Goal: Transaction & Acquisition: Purchase product/service

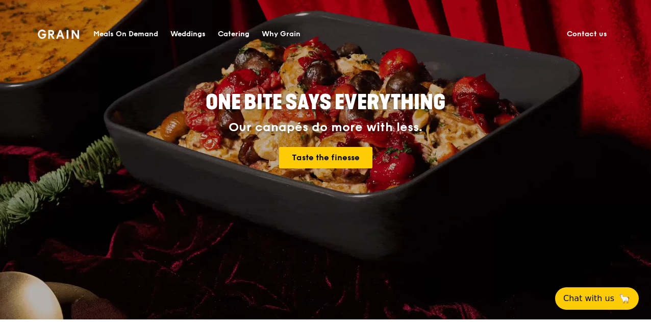
scroll to position [306, 0]
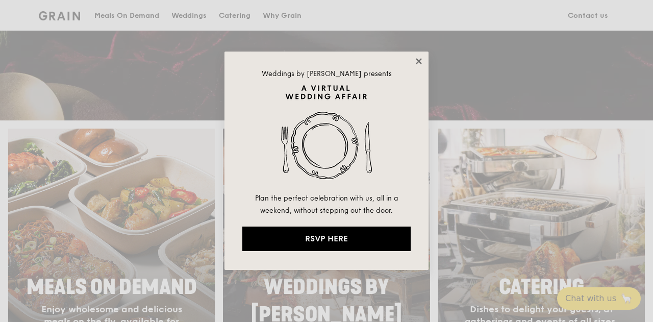
click at [417, 62] on icon at bounding box center [419, 61] width 6 height 6
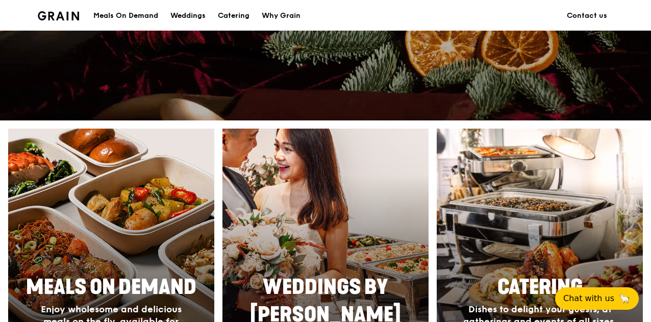
scroll to position [408, 0]
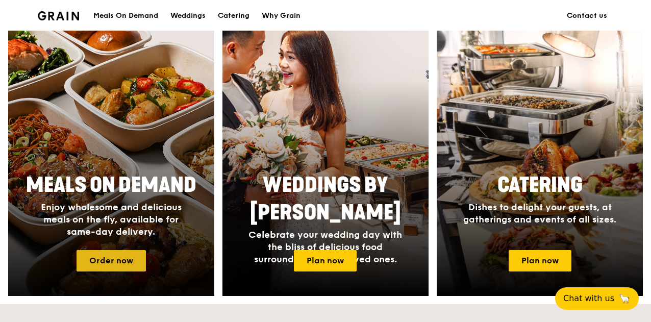
click at [106, 266] on link "Order now" at bounding box center [111, 260] width 69 height 21
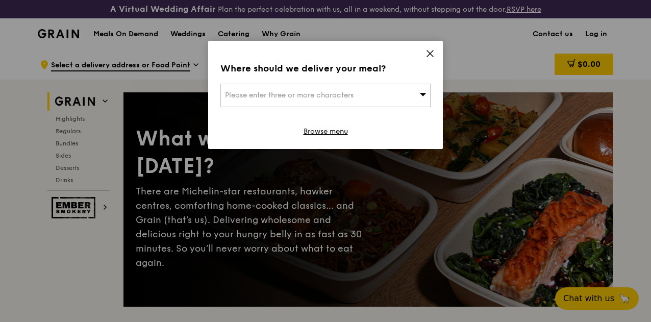
click at [330, 97] on span "Please enter three or more characters" at bounding box center [289, 95] width 129 height 9
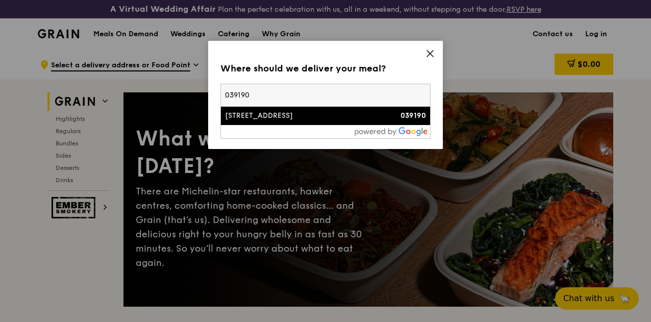
type input "039190"
click at [316, 115] on div "[STREET_ADDRESS]" at bounding box center [300, 116] width 151 height 10
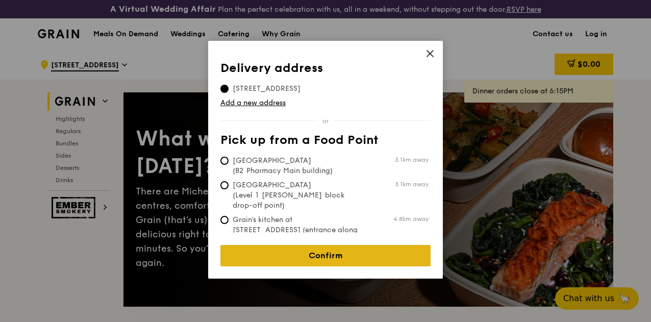
click at [292, 249] on link "Confirm" at bounding box center [325, 255] width 210 height 21
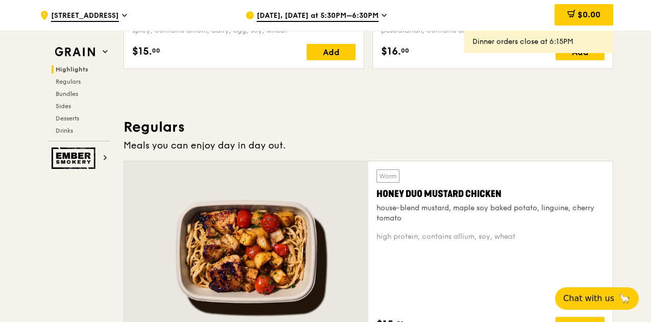
scroll to position [612, 0]
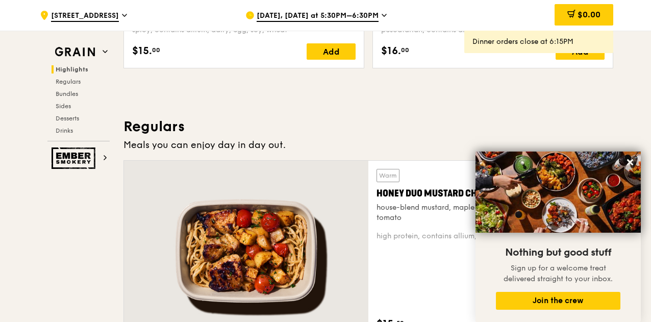
drag, startPoint x: 631, startPoint y: 163, endPoint x: 483, endPoint y: 156, distance: 148.6
click at [630, 163] on icon at bounding box center [629, 162] width 9 height 9
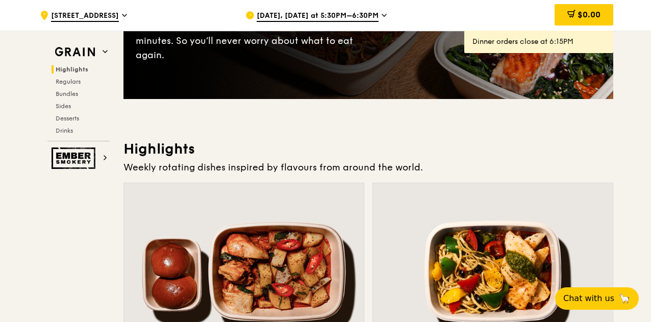
scroll to position [102, 0]
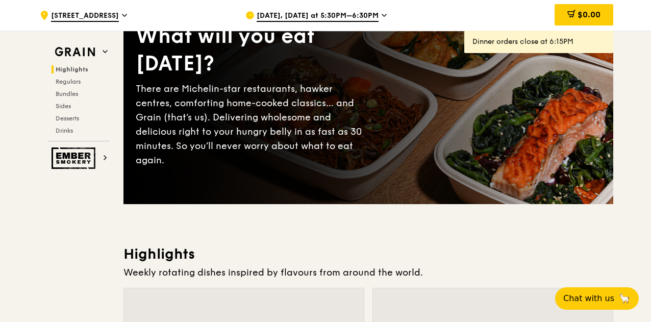
click at [334, 18] on span "[DATE], [DATE] at 5:30PM–6:30PM" at bounding box center [318, 16] width 122 height 11
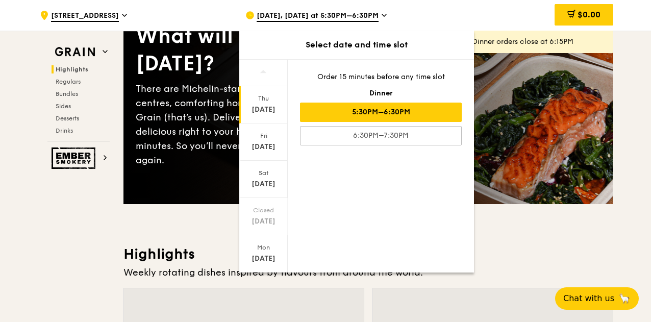
scroll to position [99, 0]
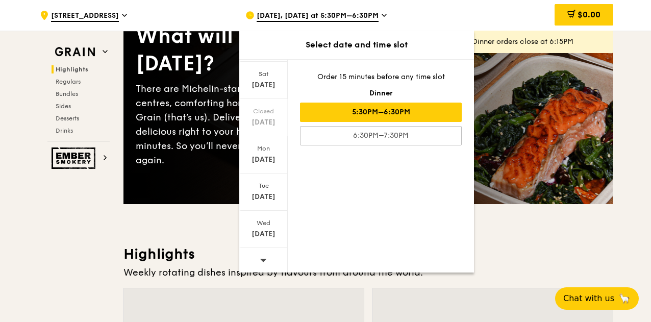
click at [261, 256] on icon at bounding box center [263, 260] width 7 height 8
click at [263, 256] on icon at bounding box center [263, 260] width 7 height 8
click at [270, 229] on div "[DATE]" at bounding box center [263, 234] width 45 height 10
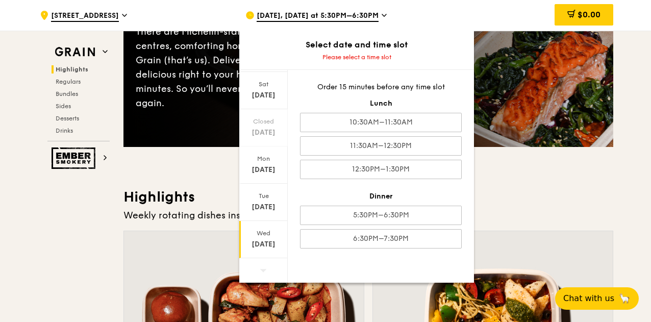
scroll to position [255, 0]
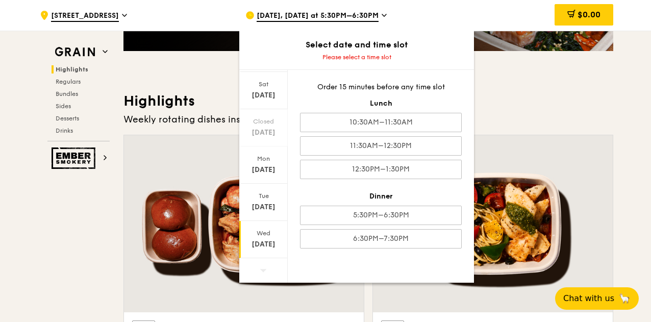
click at [261, 264] on span at bounding box center [263, 270] width 7 height 24
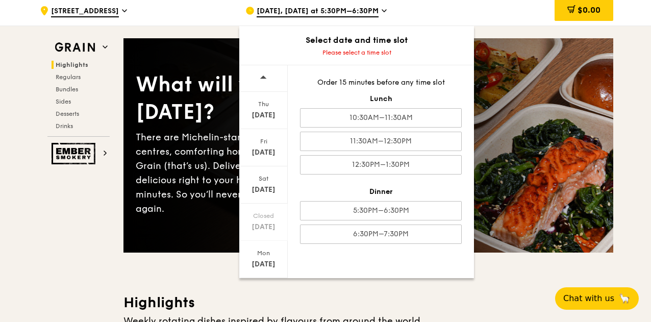
scroll to position [51, 0]
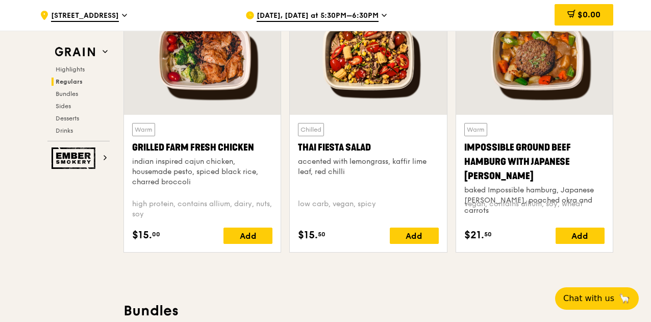
scroll to position [1224, 0]
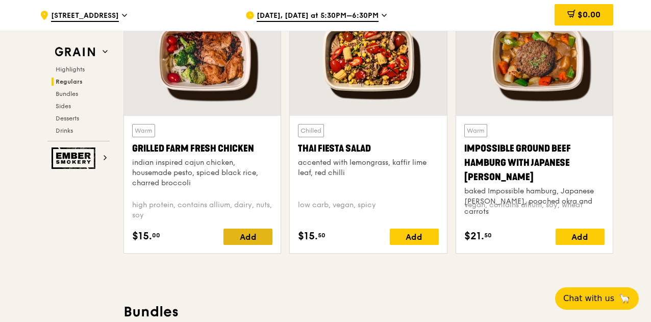
click at [259, 243] on div "Add" at bounding box center [247, 237] width 49 height 16
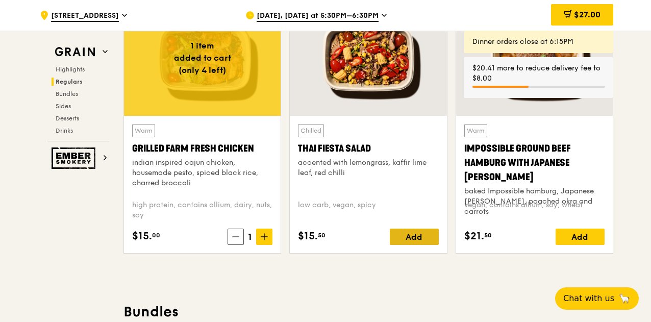
click at [420, 244] on div "Add" at bounding box center [414, 237] width 49 height 16
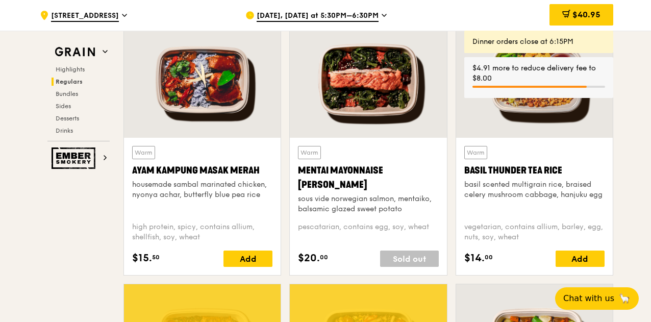
scroll to position [918, 0]
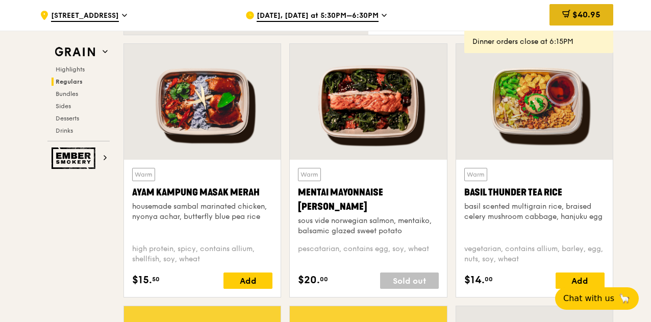
click at [586, 17] on span "$40.95" at bounding box center [586, 15] width 28 height 10
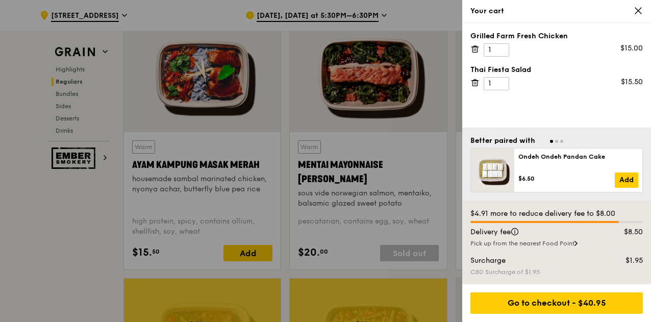
scroll to position [969, 0]
